Goal: Information Seeking & Learning: Learn about a topic

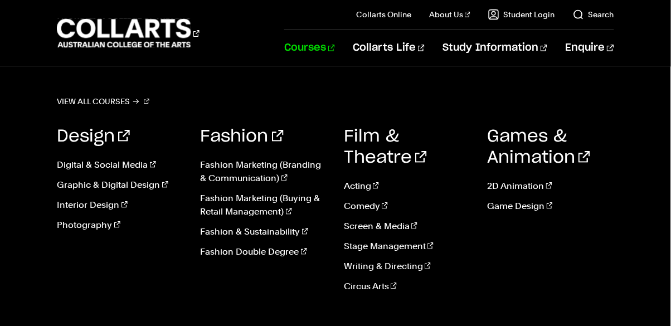
click at [335, 49] on link "Courses" at bounding box center [309, 48] width 51 height 37
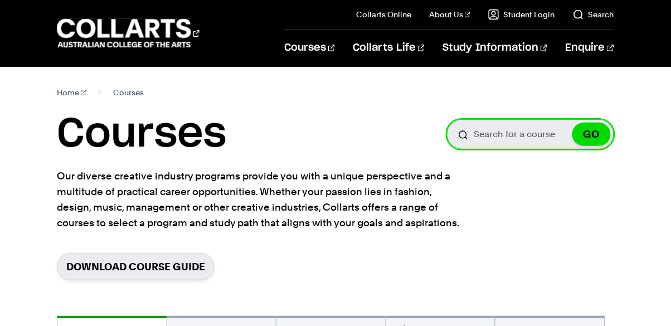
click at [506, 138] on input "Search for a course" at bounding box center [530, 134] width 167 height 30
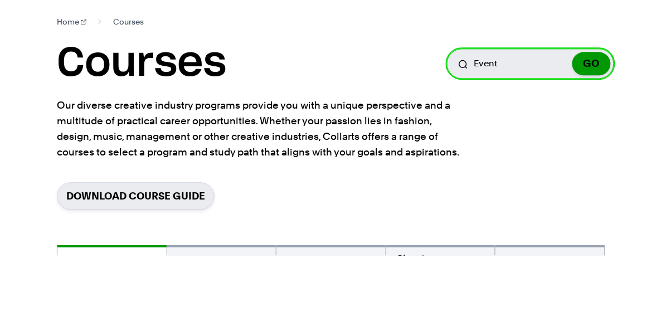
type input "Event"
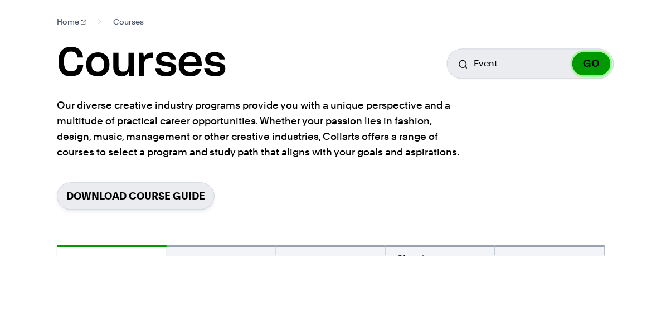
click at [595, 136] on button "GO" at bounding box center [591, 134] width 38 height 23
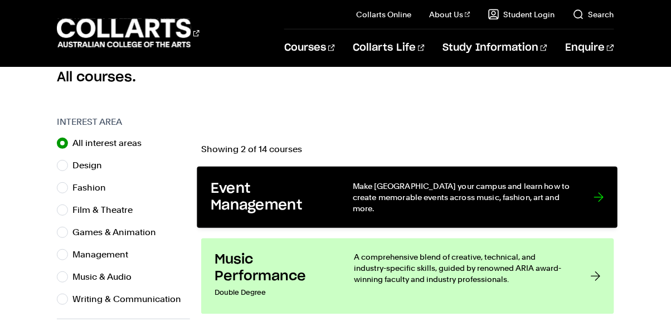
click at [423, 205] on div "Make [GEOGRAPHIC_DATA] your campus and learn how to create memorable events acr…" at bounding box center [462, 198] width 218 height 34
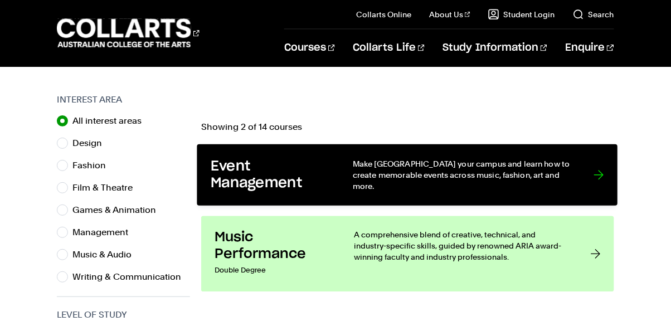
scroll to position [363, 0]
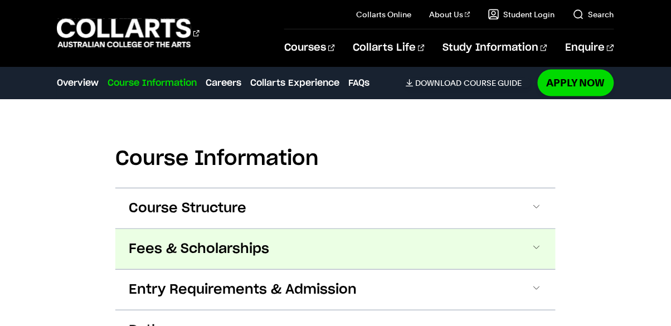
click at [529, 240] on button "Fees & Scholarships" at bounding box center [335, 249] width 440 height 40
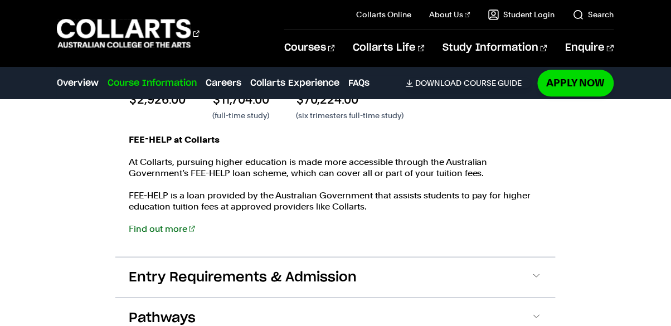
scroll to position [1519, 0]
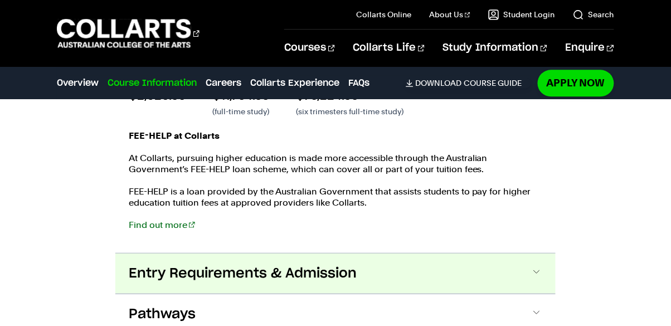
click at [535, 266] on span at bounding box center [536, 273] width 11 height 14
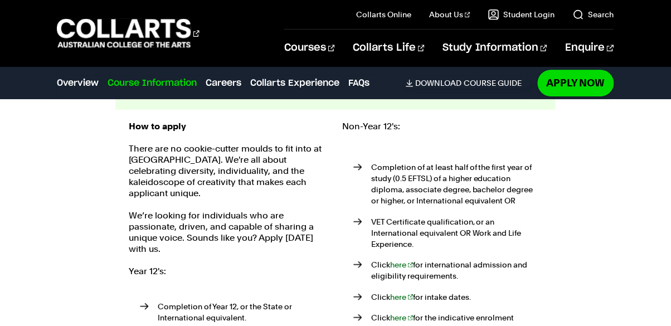
scroll to position [1703, 0]
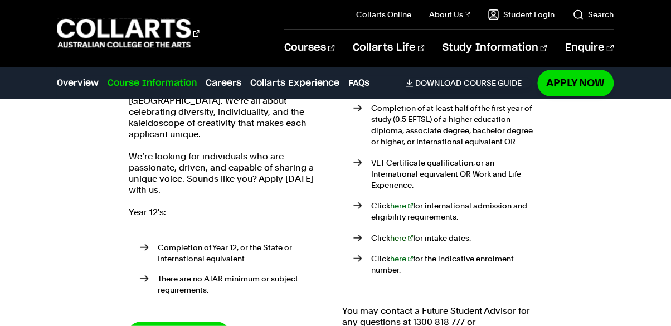
click at [404, 233] on link "here" at bounding box center [401, 237] width 23 height 9
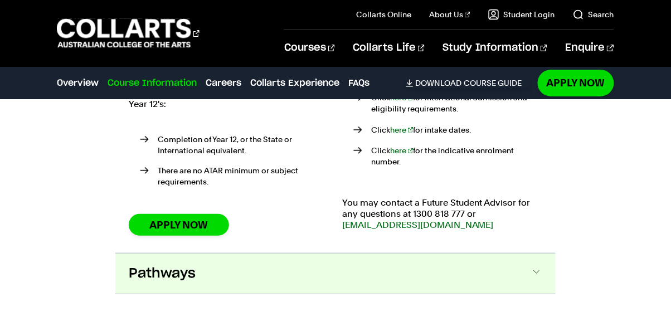
click at [524, 254] on button "Pathways" at bounding box center [335, 273] width 440 height 40
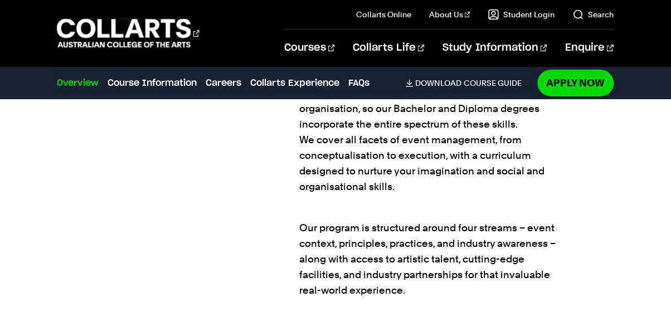
scroll to position [894, 0]
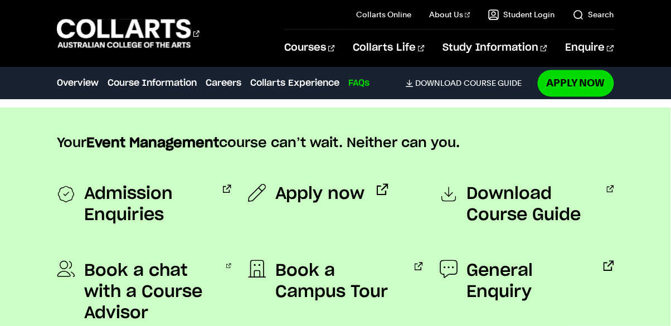
scroll to position [4293, 0]
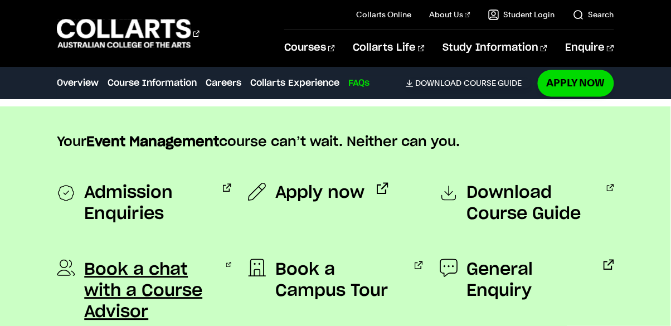
click at [188, 259] on span "Book a chat with a Course Advisor" at bounding box center [149, 291] width 130 height 64
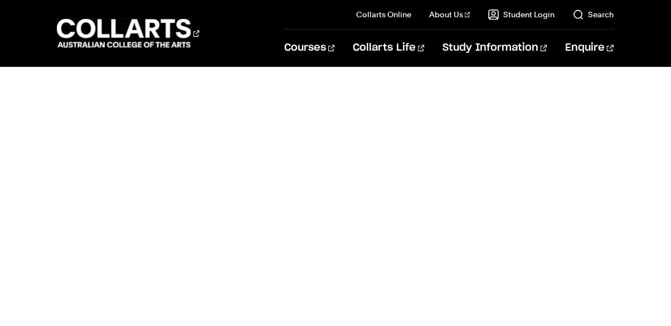
scroll to position [767, 0]
click at [588, 140] on div "Alternative please send in your queries below" at bounding box center [336, 193] width 560 height 548
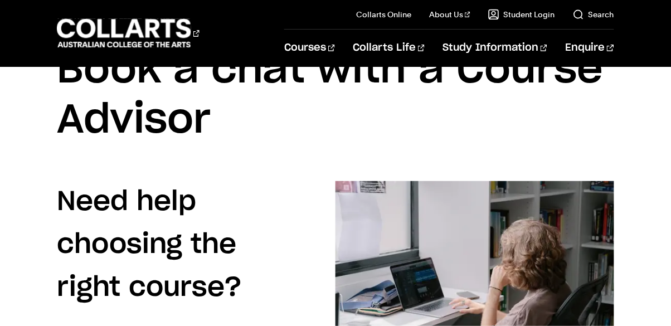
scroll to position [0, 0]
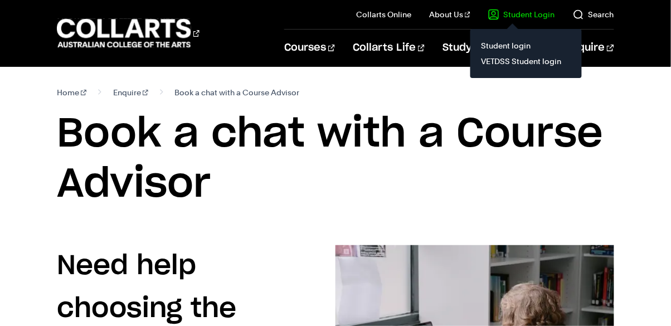
click at [539, 18] on link "Student Login" at bounding box center [521, 14] width 67 height 11
click at [526, 67] on link "VETDSS Student login" at bounding box center [526, 61] width 94 height 16
click at [516, 42] on link "Student login" at bounding box center [526, 46] width 94 height 16
